Goal: Communication & Community: Answer question/provide support

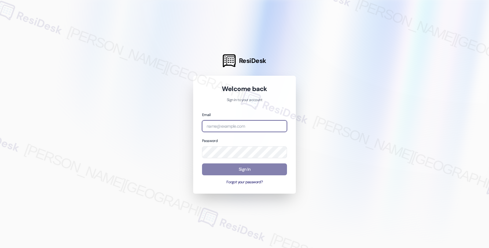
click at [228, 127] on input "email" at bounding box center [244, 126] width 85 height 12
type input "amp"
click at [250, 125] on input "amp" at bounding box center [244, 126] width 85 height 12
click at [277, 124] on input "amp" at bounding box center [244, 126] width 85 height 12
click at [257, 126] on input "amp" at bounding box center [244, 126] width 85 height 12
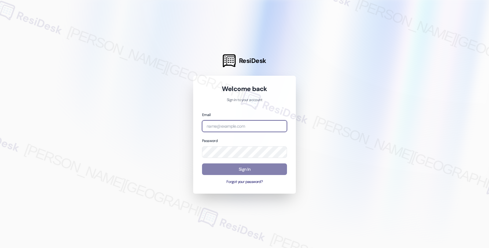
click at [237, 126] on input "email" at bounding box center [244, 126] width 85 height 12
type input "[EMAIL_ADDRESS][PERSON_NAME][DOMAIN_NAME]"
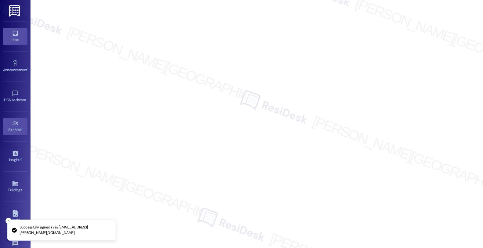
click at [19, 36] on link "Inbox" at bounding box center [15, 36] width 24 height 16
